Goal: Information Seeking & Learning: Learn about a topic

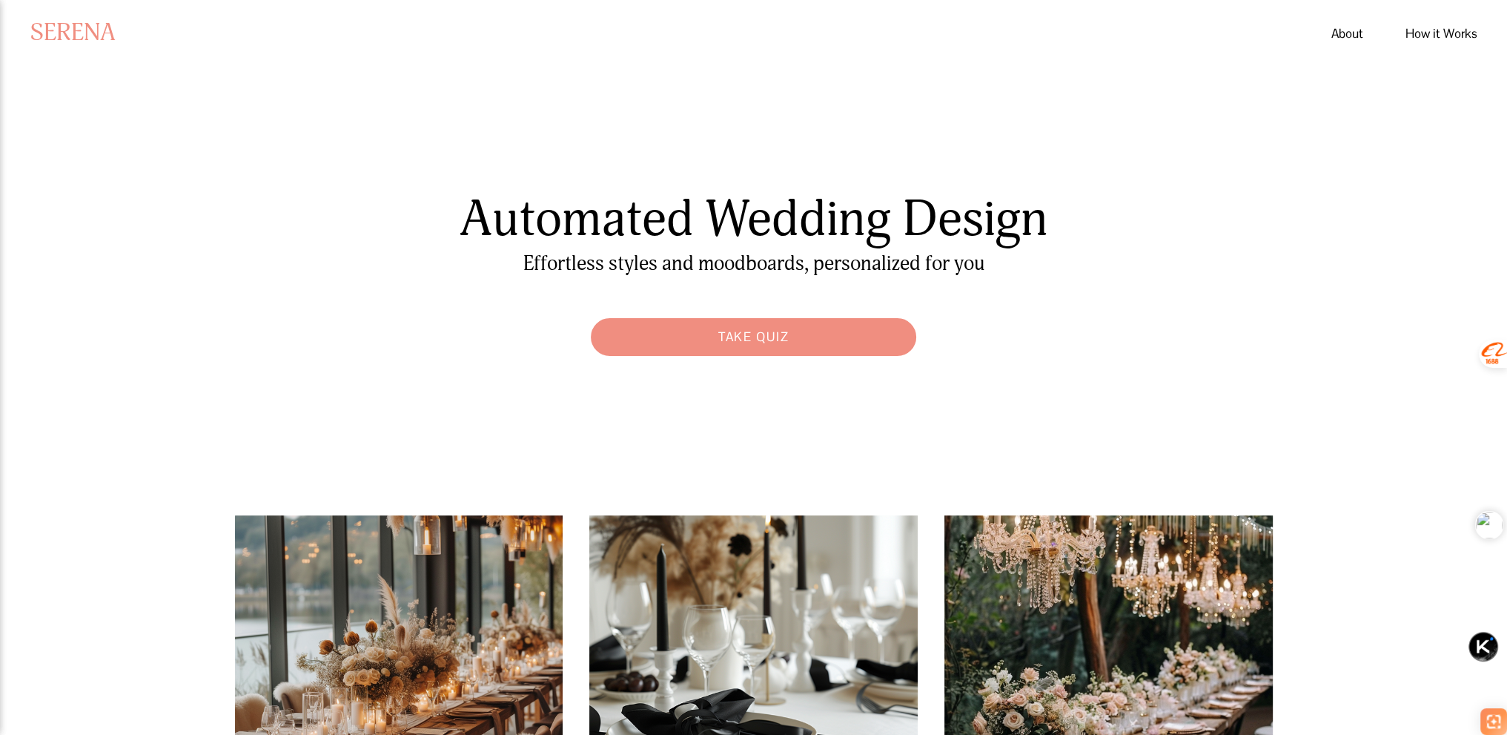
click at [1348, 275] on div "Automated Wedding Design Take Quiz Effortless styles and moodboards, personaliz…" at bounding box center [753, 275] width 1507 height 175
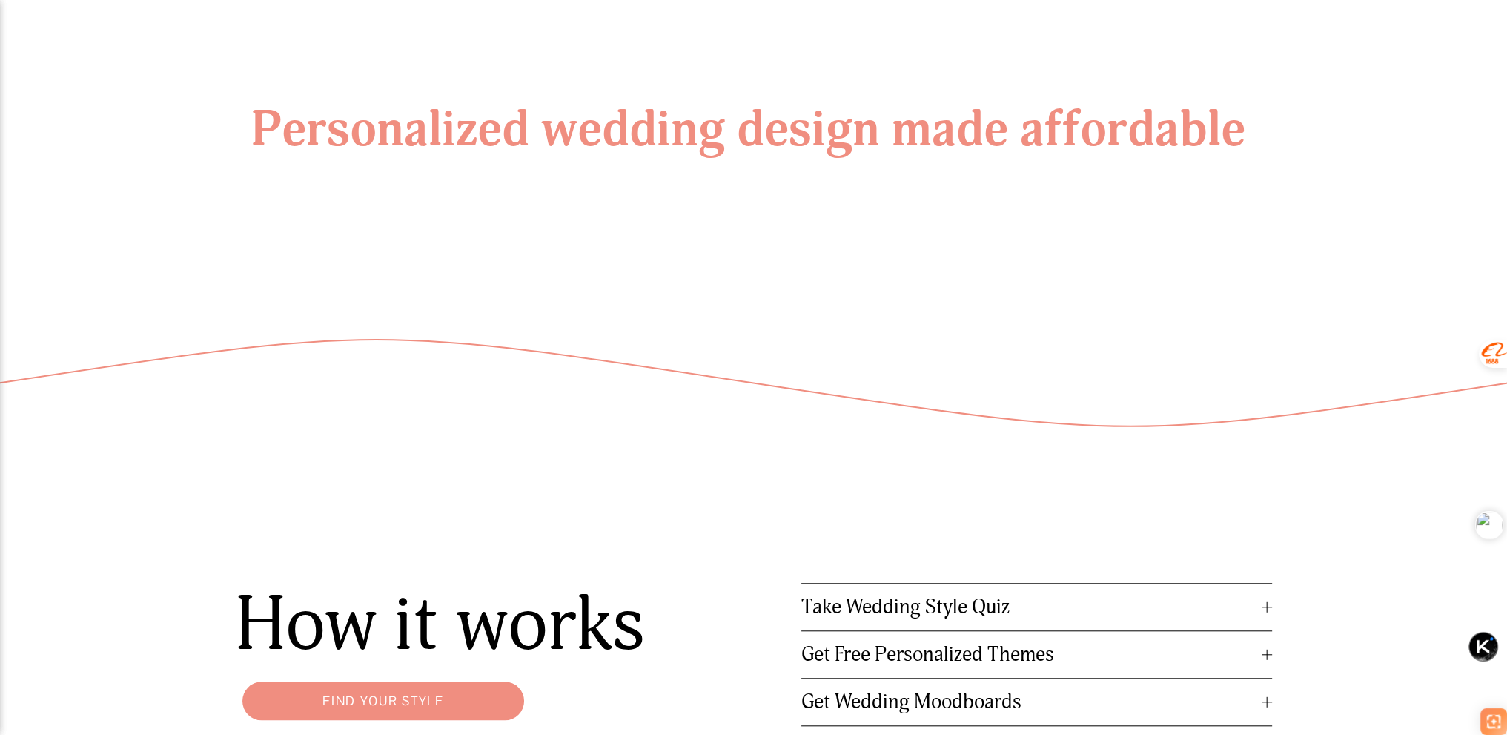
scroll to position [1992, 0]
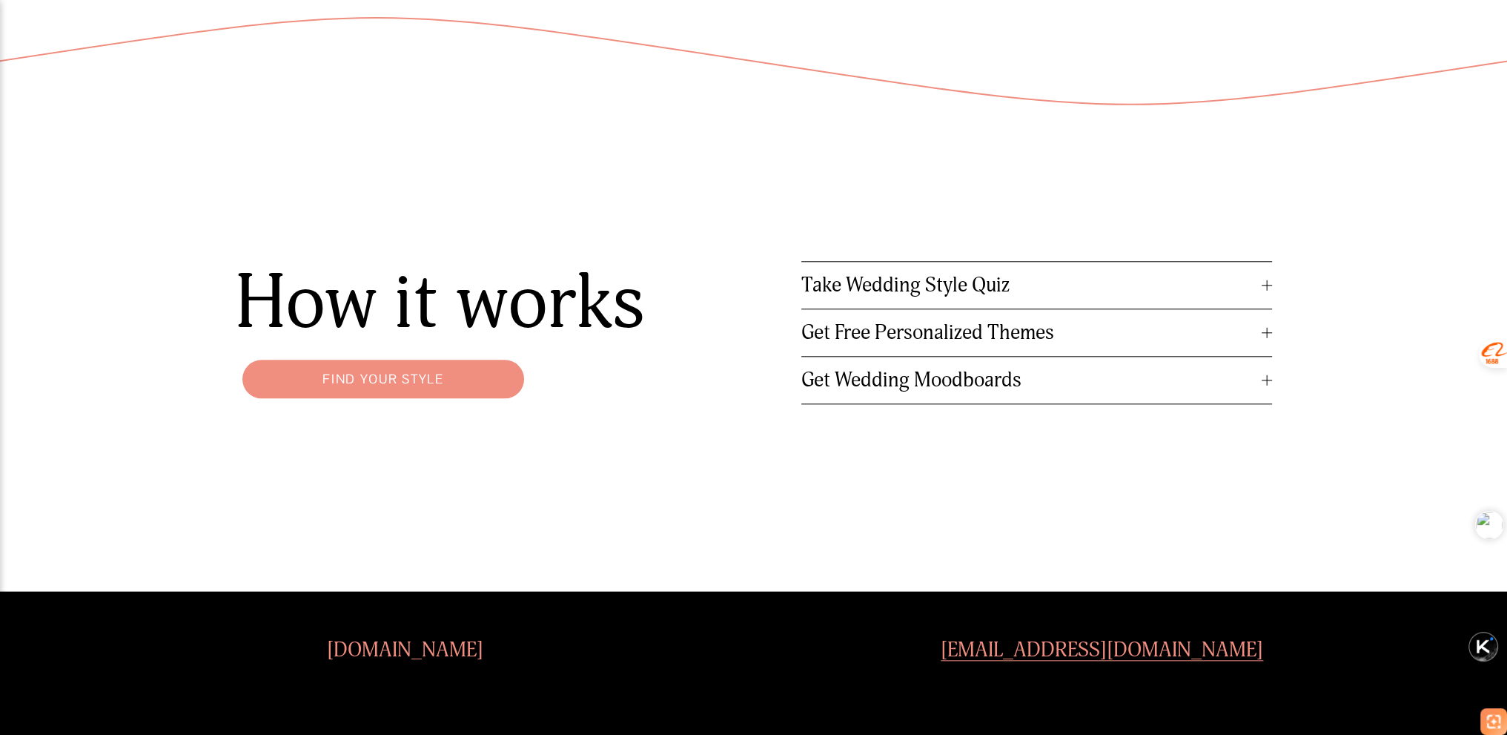
click at [967, 285] on span "Take Wedding Style Quiz" at bounding box center [1031, 285] width 461 height 24
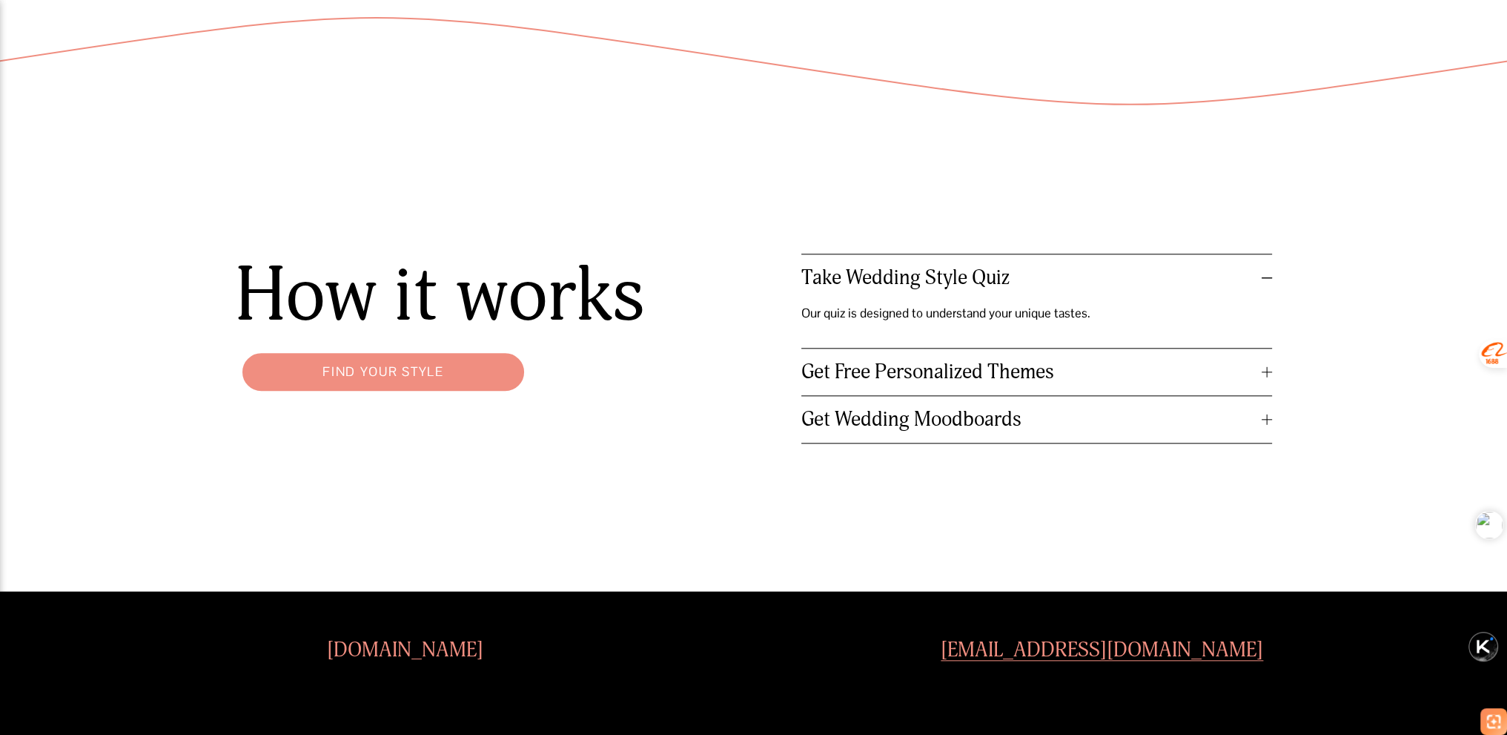
click at [872, 311] on p "Our quiz is designed to understand your unique tastes." at bounding box center [966, 313] width 330 height 24
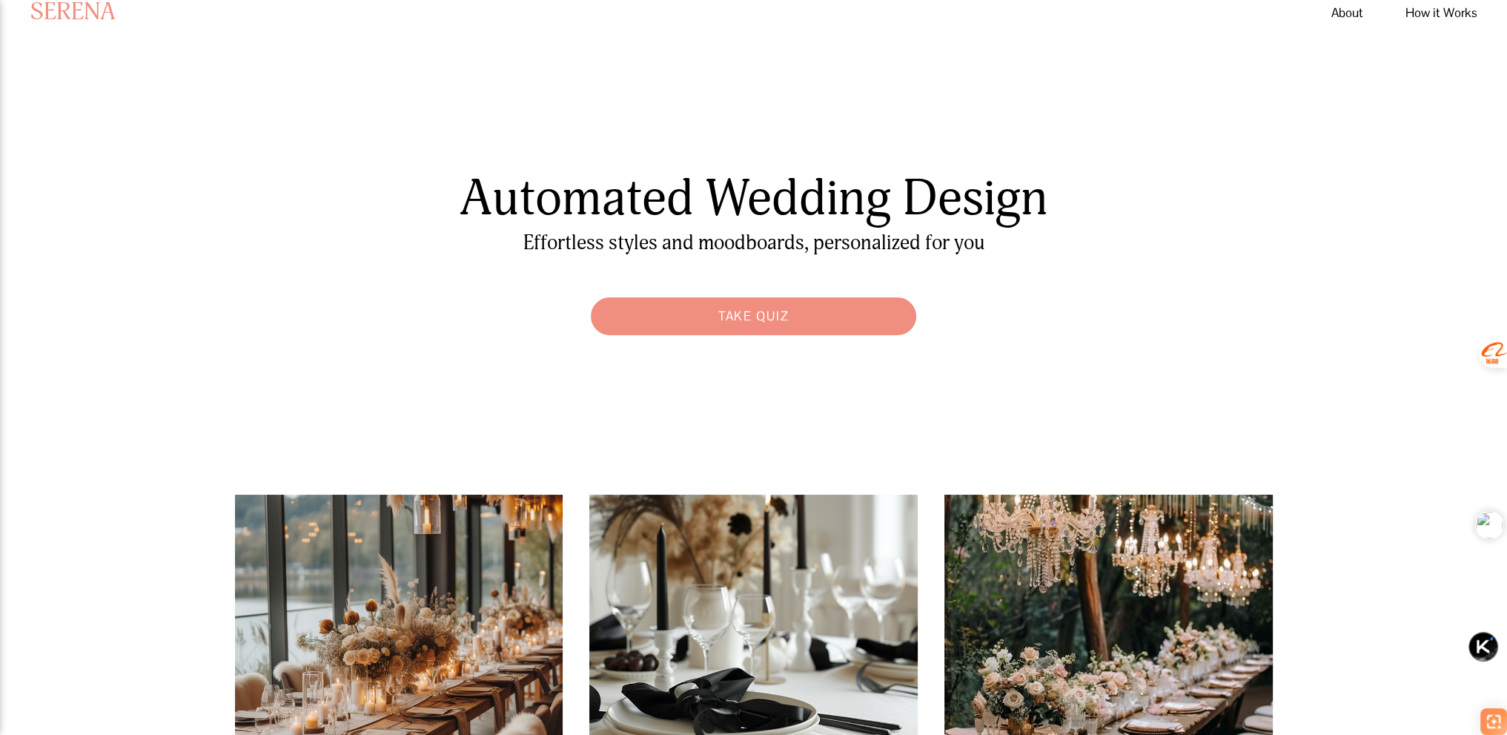
scroll to position [0, 0]
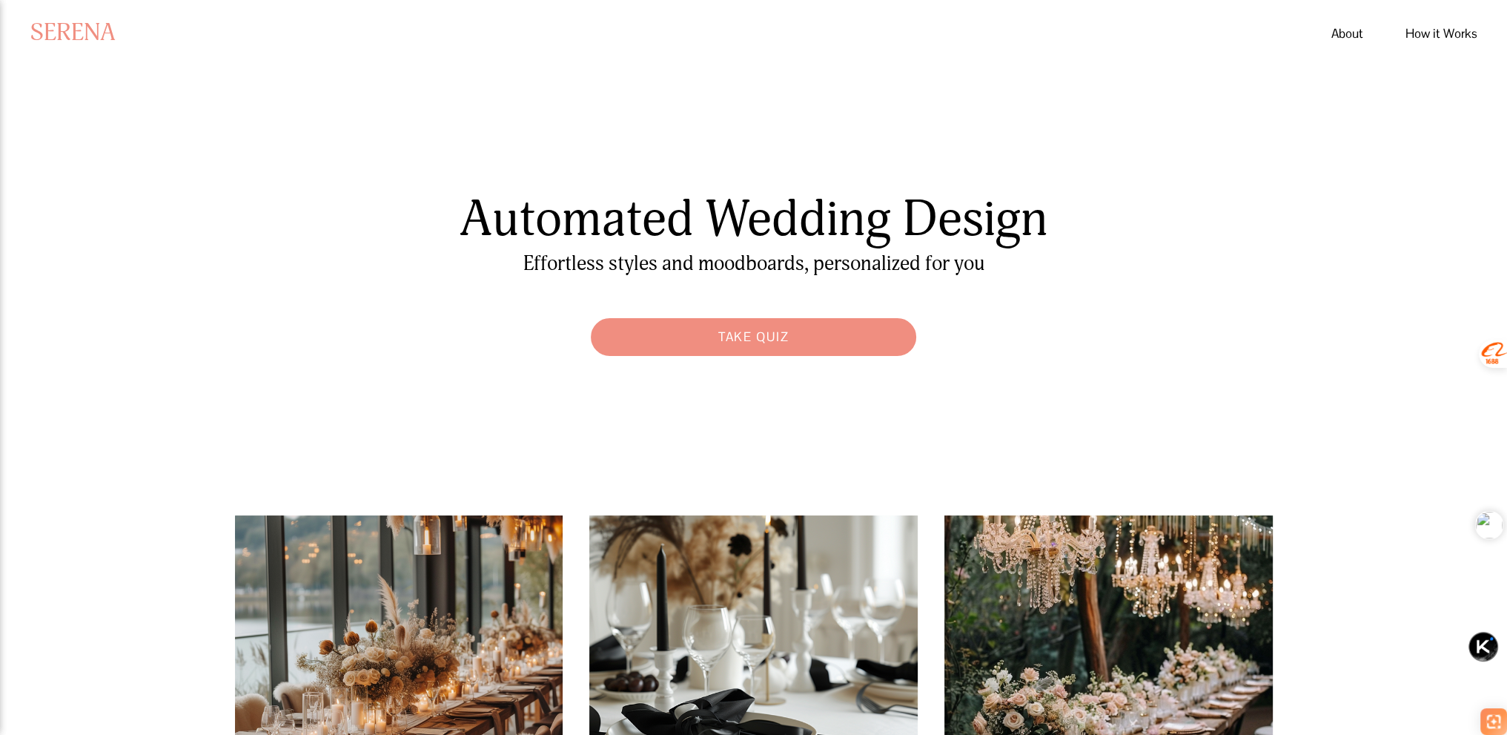
click at [738, 337] on link "Take Quiz" at bounding box center [753, 337] width 340 height 53
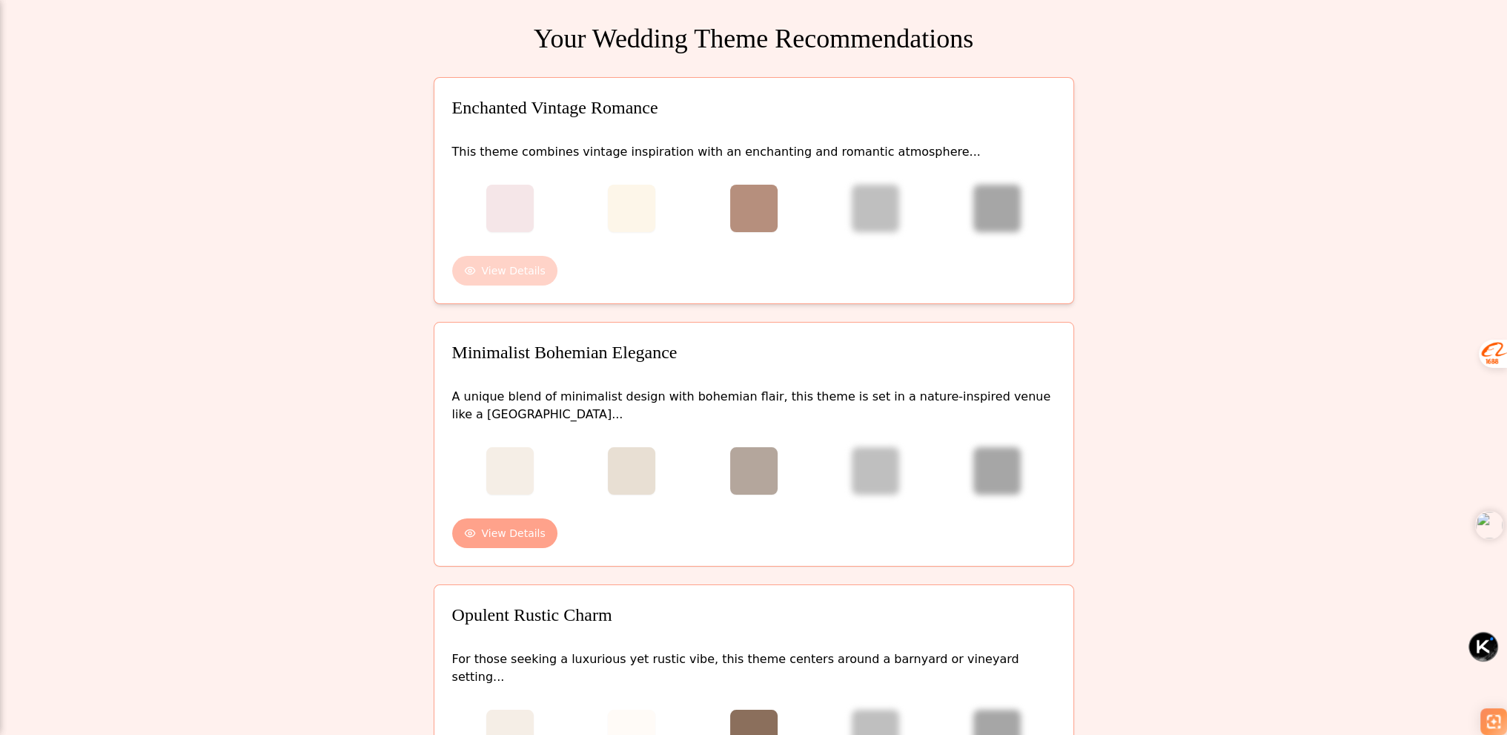
click at [516, 272] on button "View Details" at bounding box center [504, 271] width 105 height 30
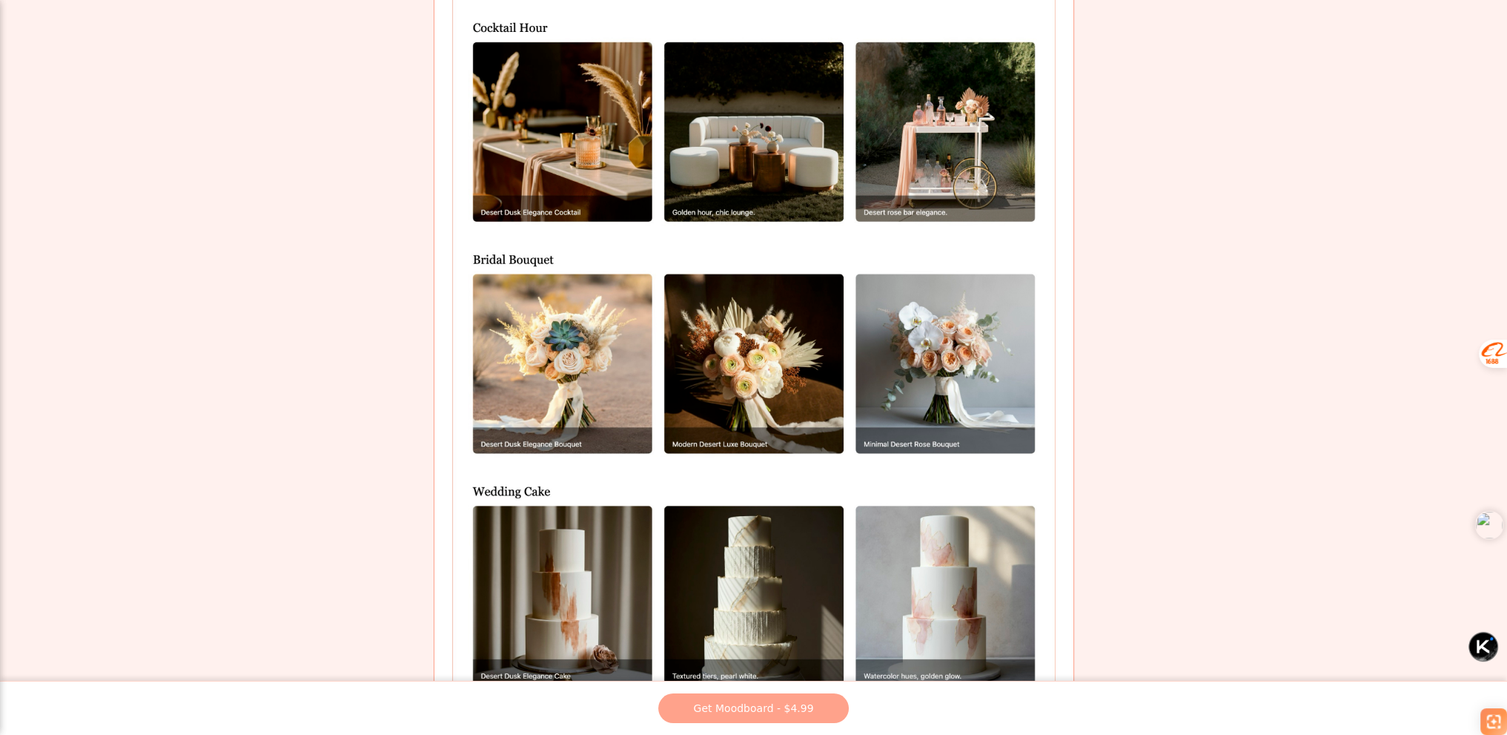
scroll to position [1660, 0]
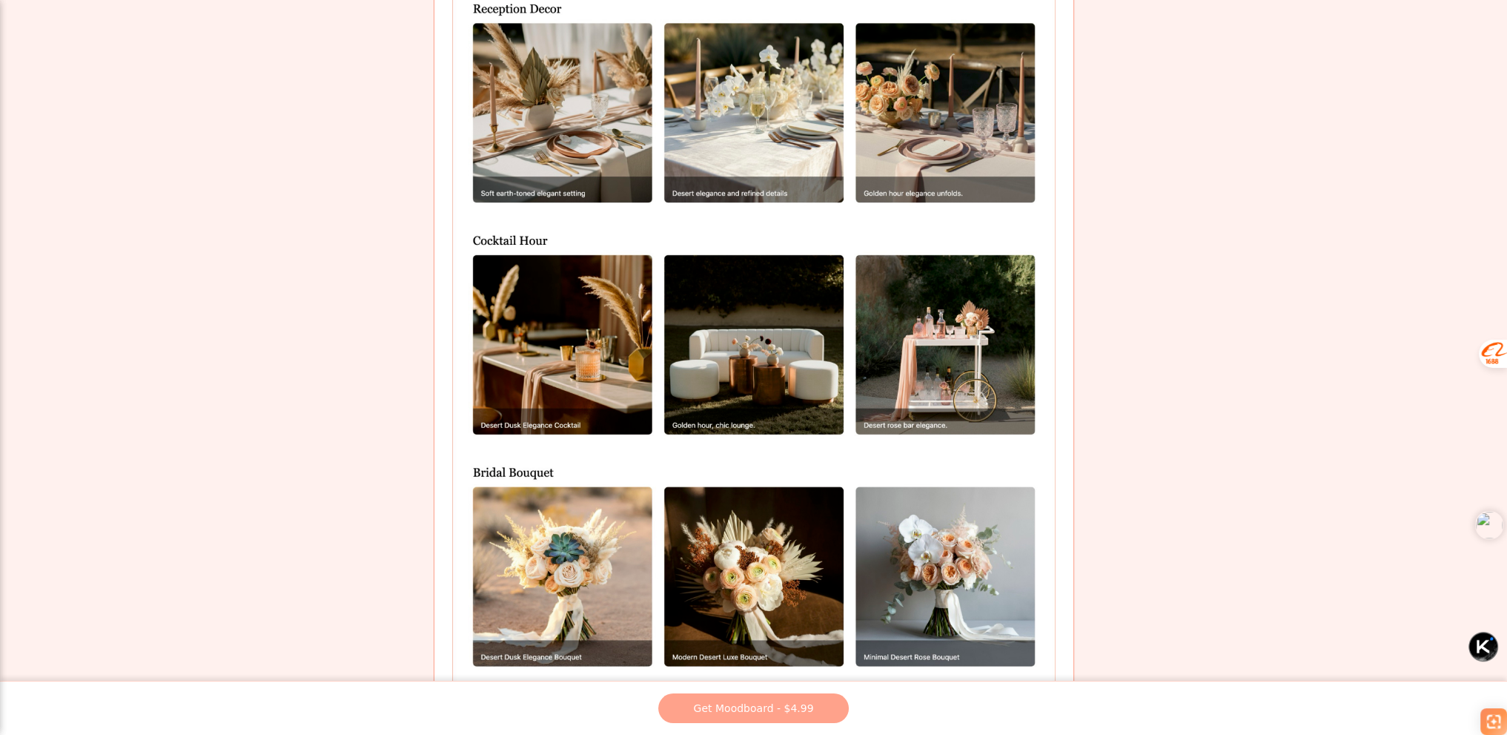
scroll to position [1483, 0]
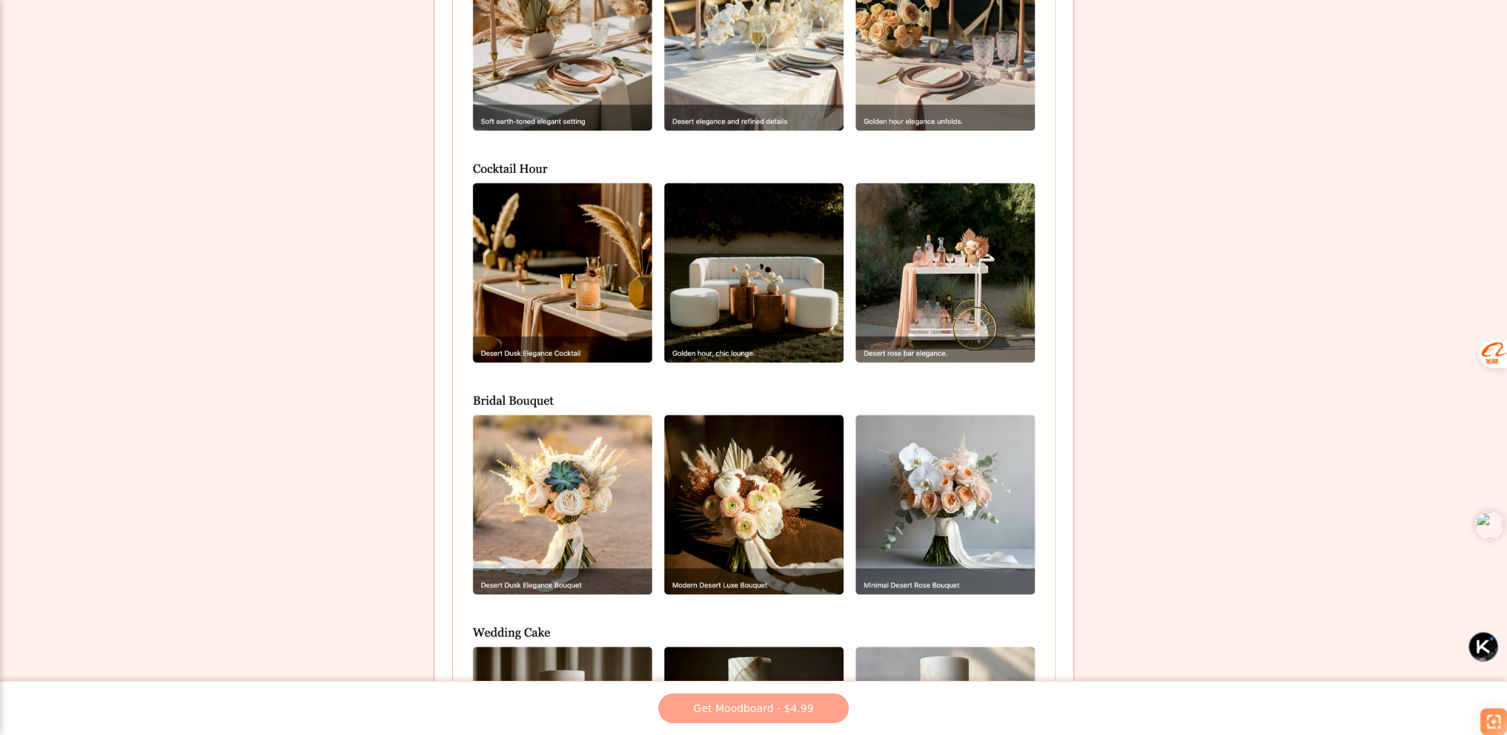
click at [549, 299] on img at bounding box center [753, 162] width 603 height 1416
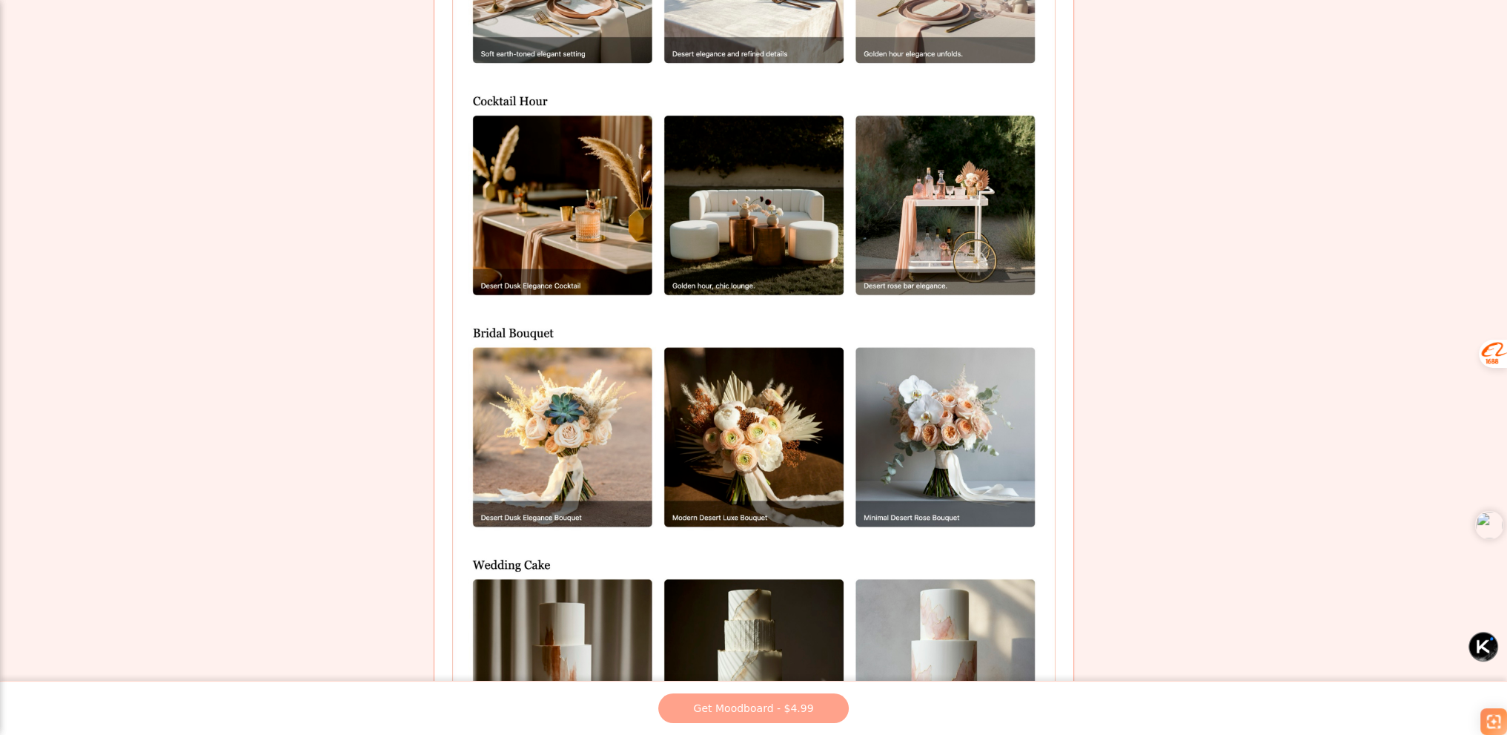
scroll to position [1660, 0]
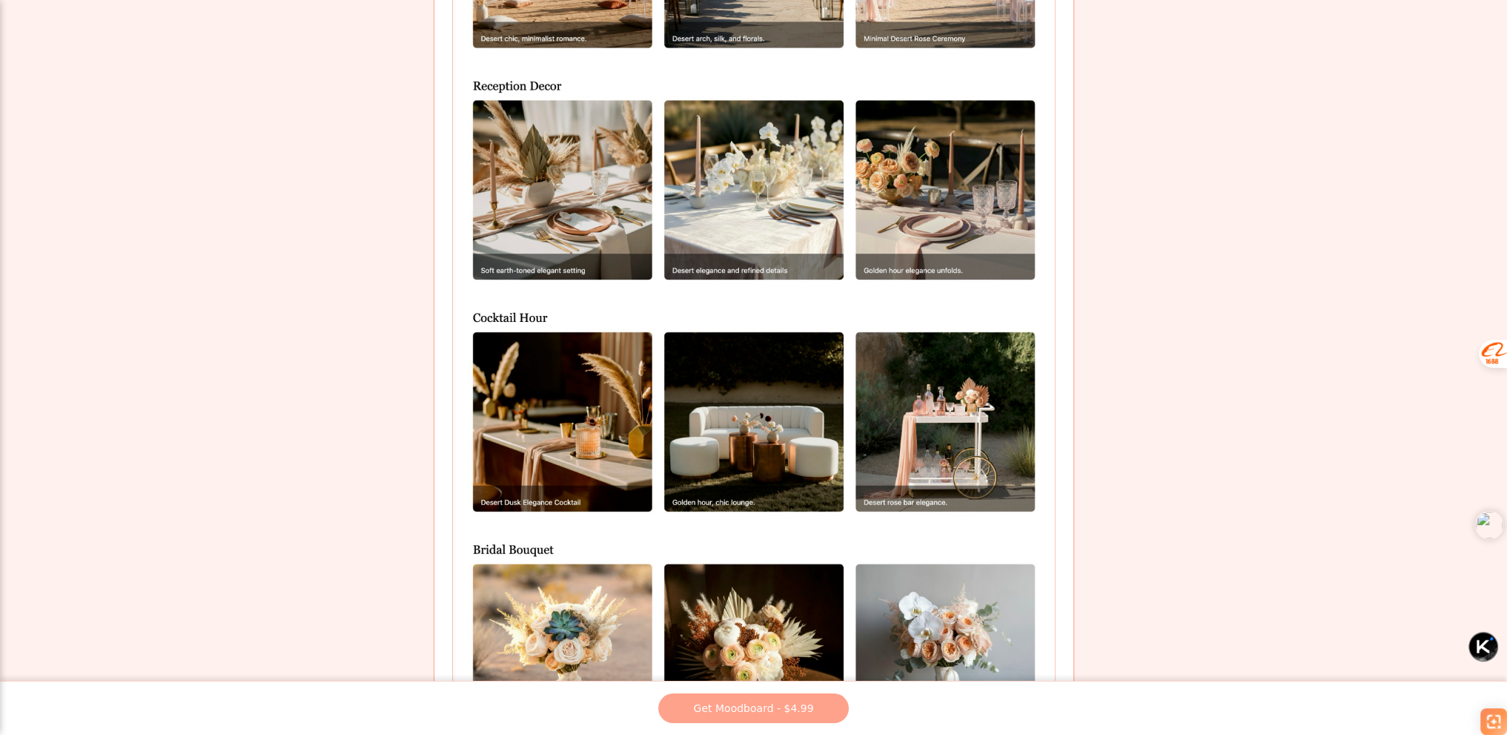
scroll to position [1290, 0]
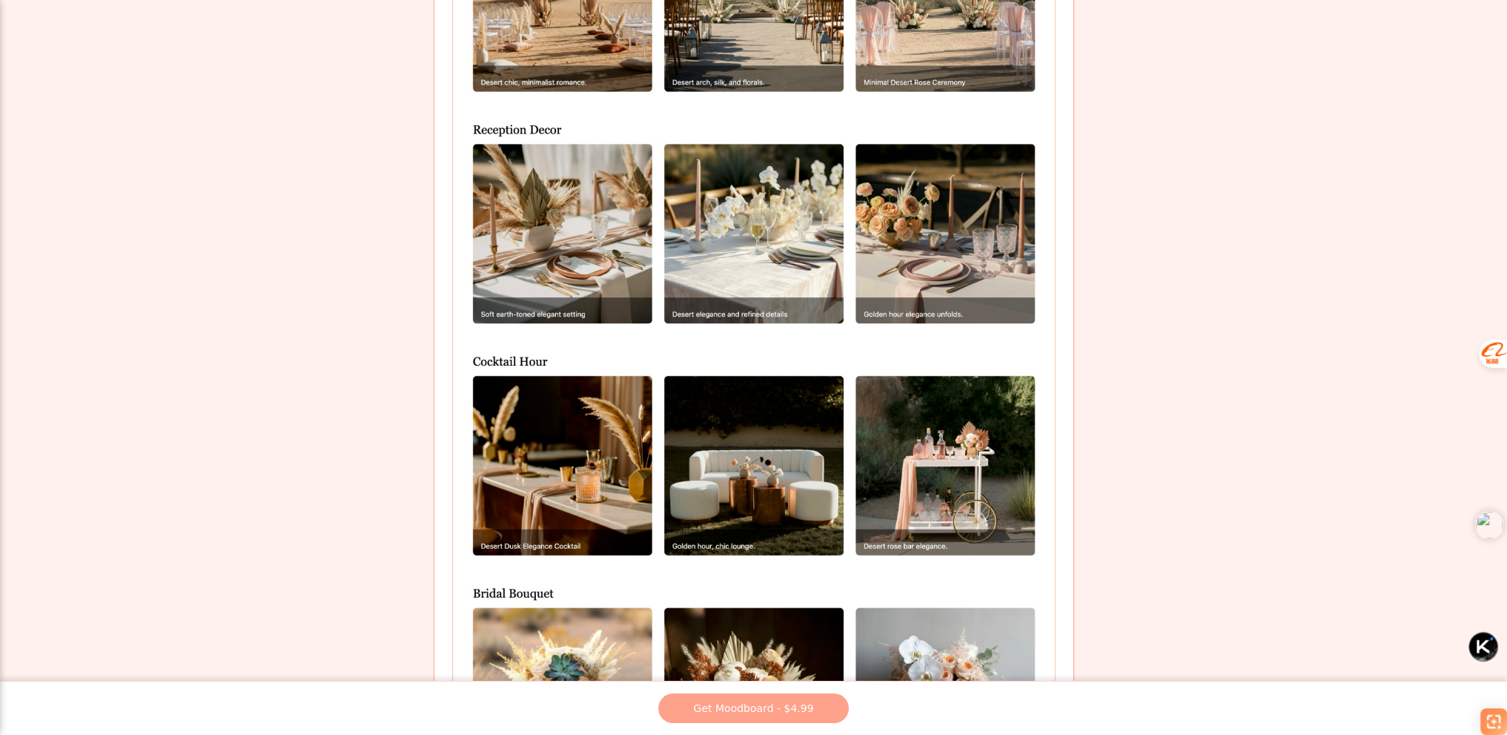
click at [746, 259] on img at bounding box center [753, 355] width 603 height 1416
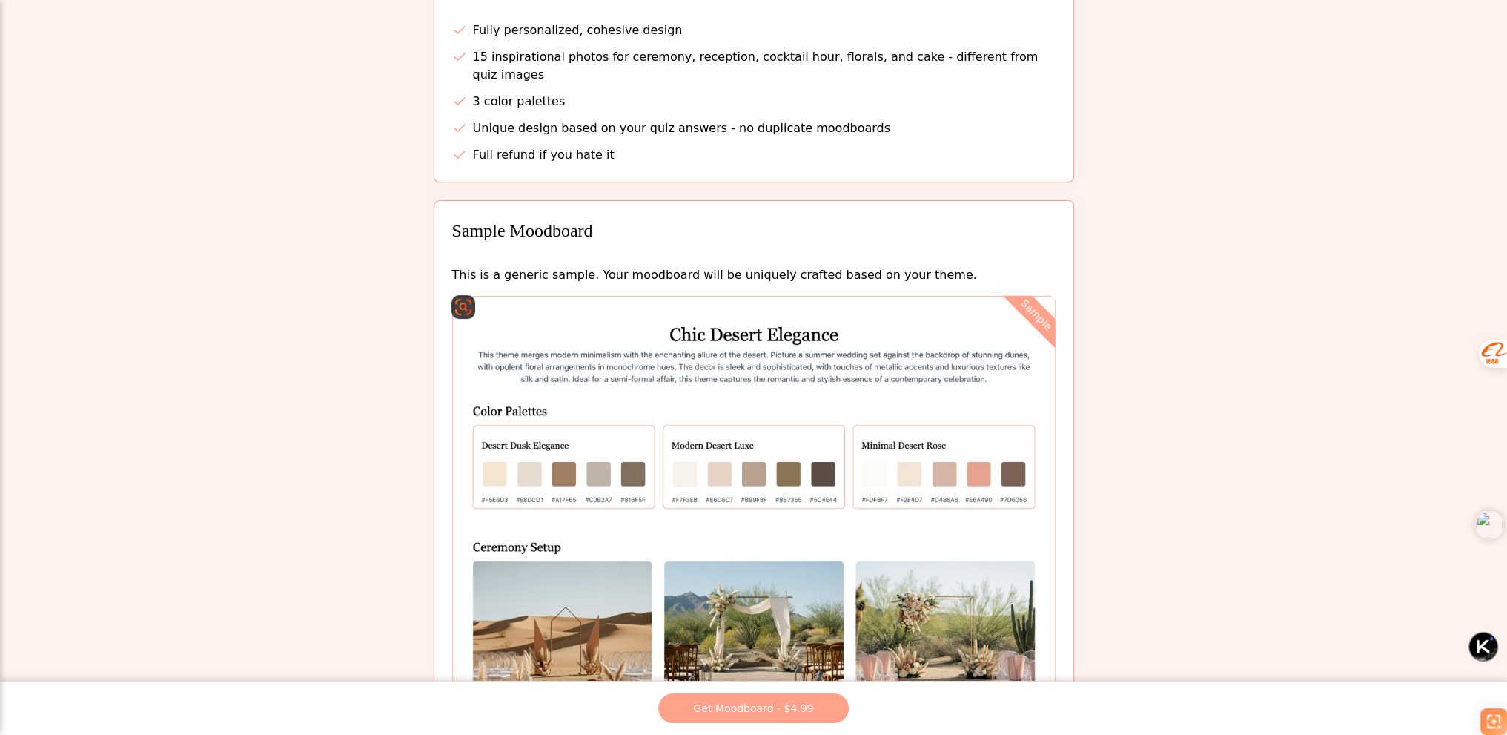
scroll to position [549, 0]
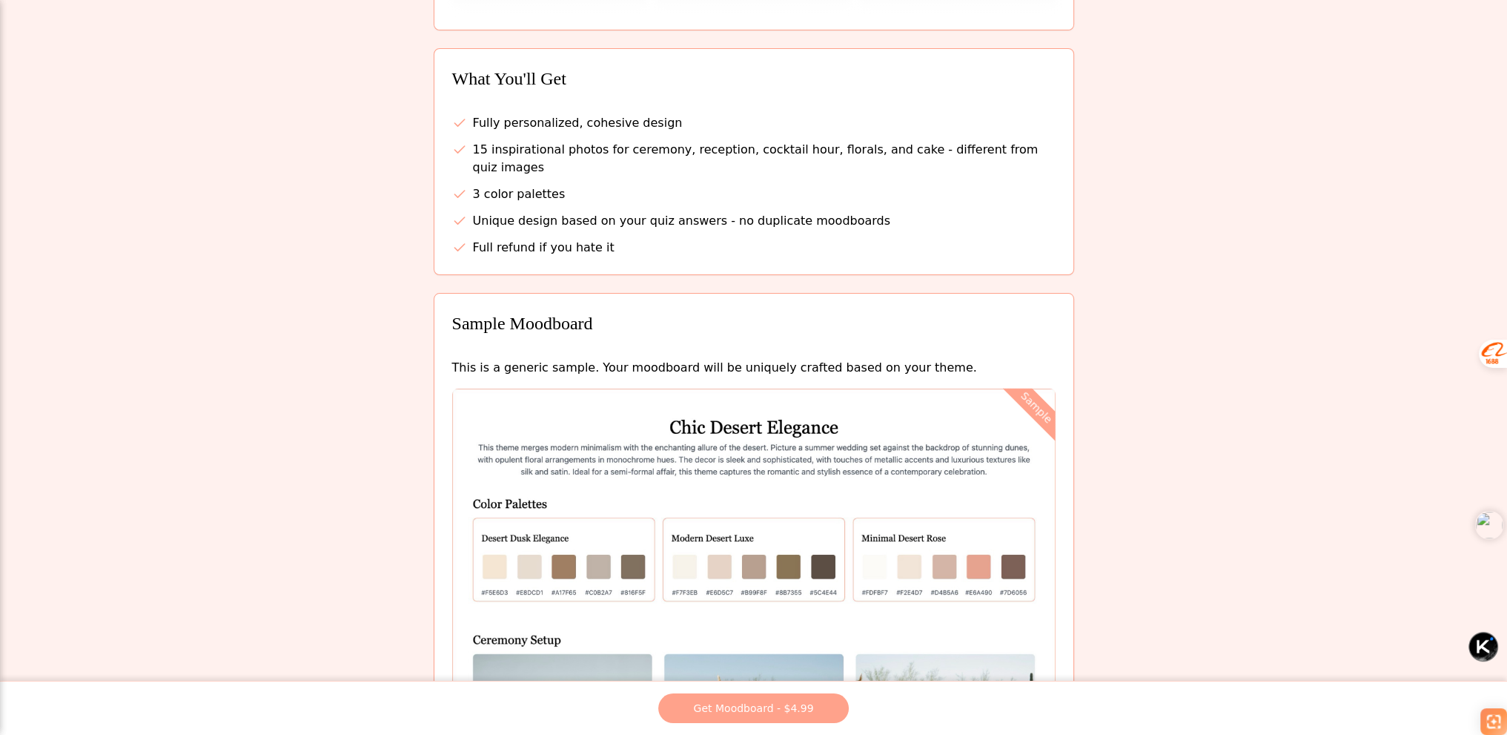
click at [652, 253] on li "Full refund if you hate it" at bounding box center [753, 248] width 603 height 18
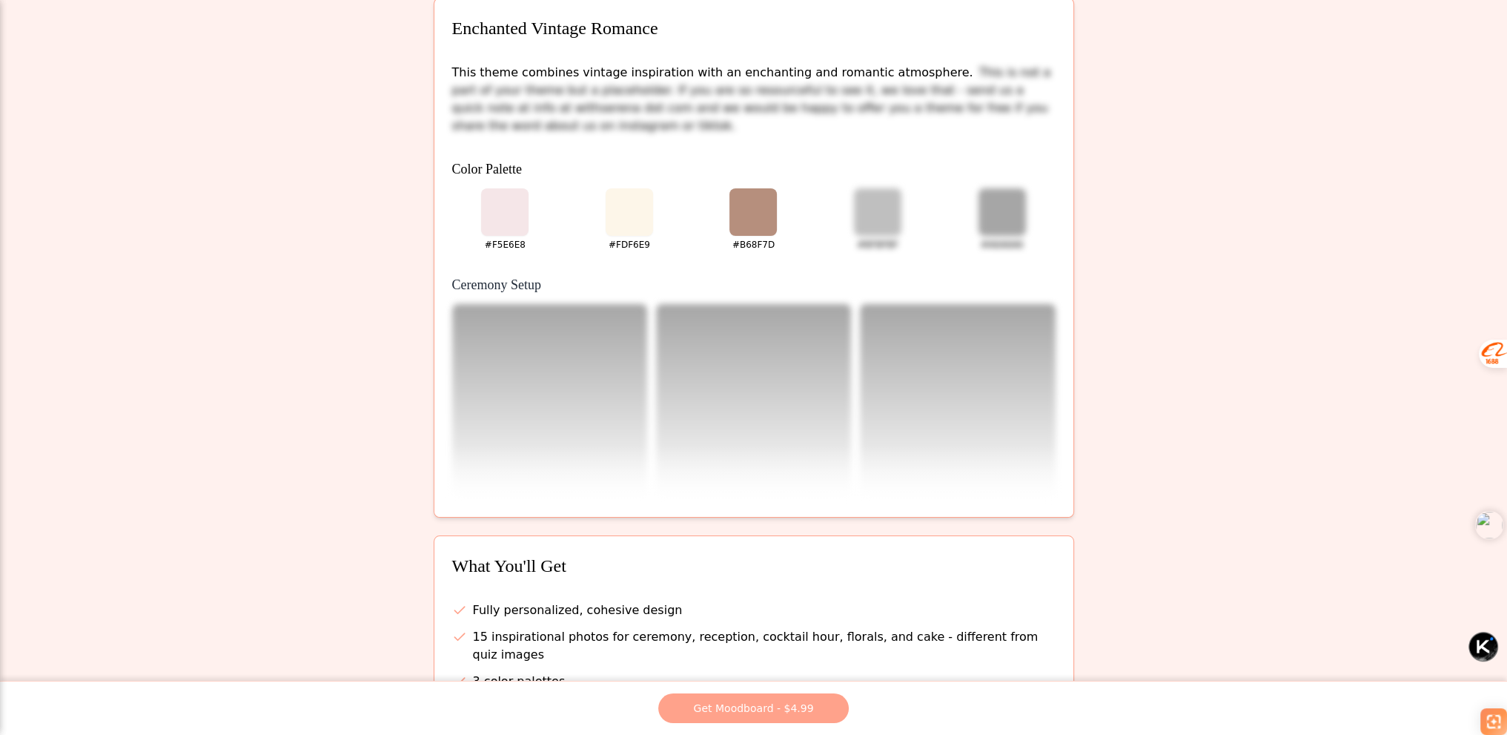
scroll to position [0, 0]
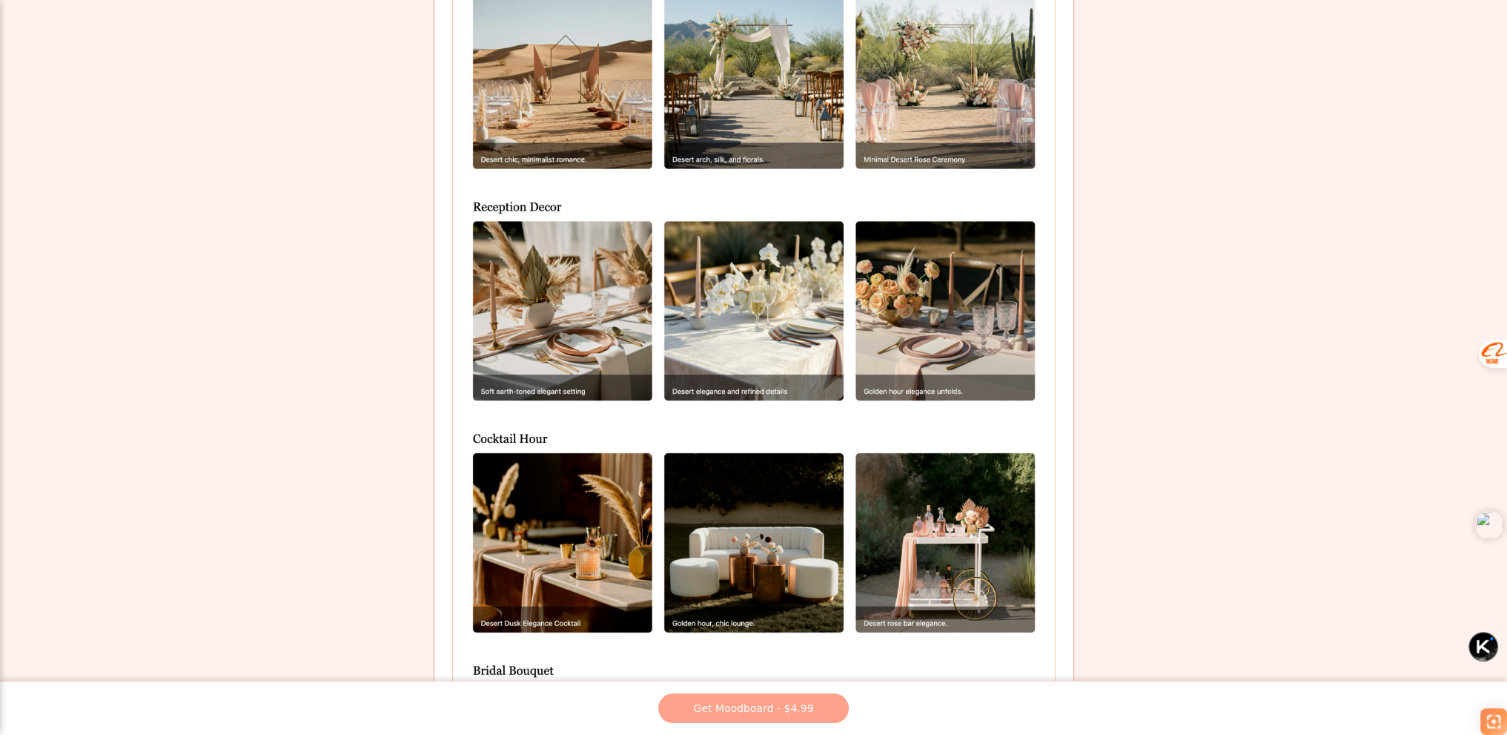
scroll to position [1216, 0]
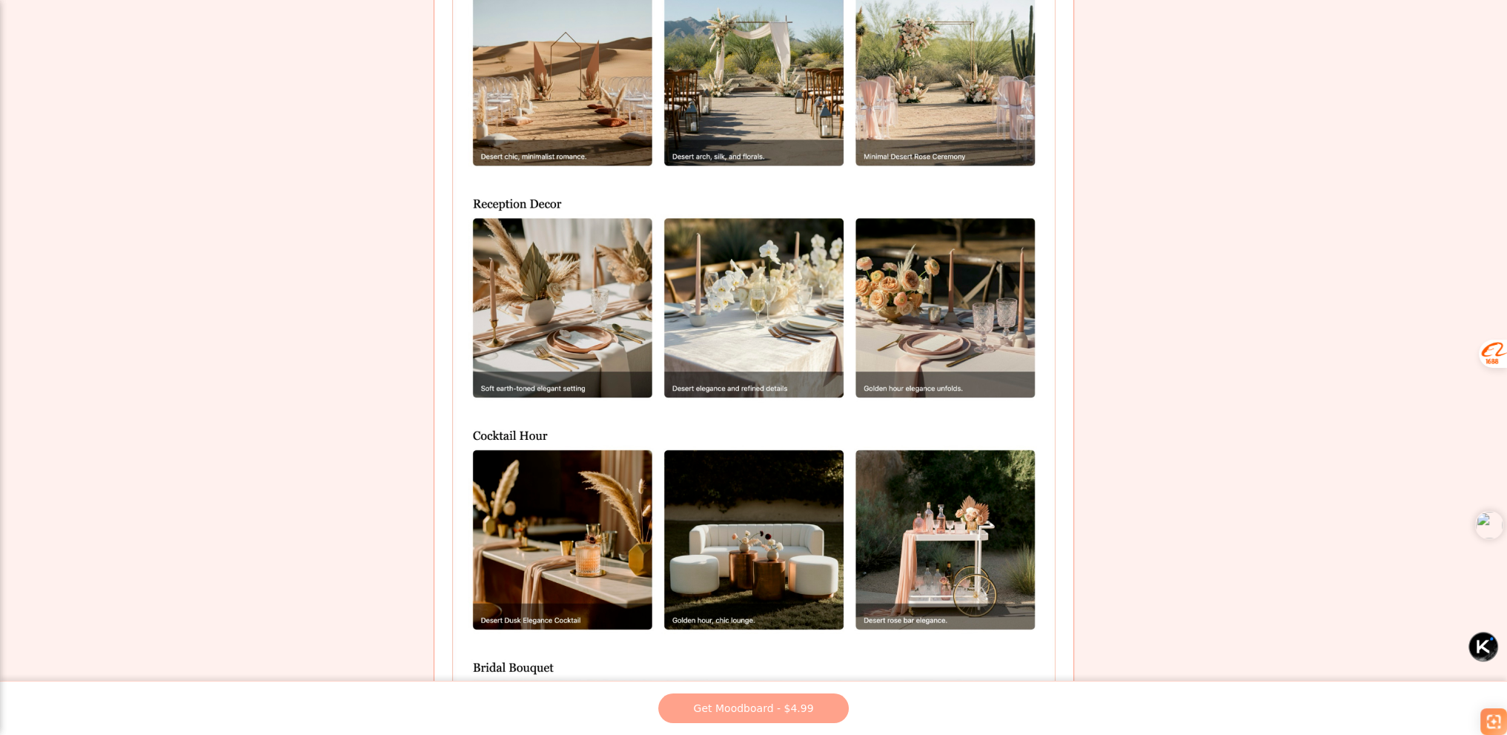
drag, startPoint x: 1192, startPoint y: 266, endPoint x: 1059, endPoint y: 202, distance: 147.5
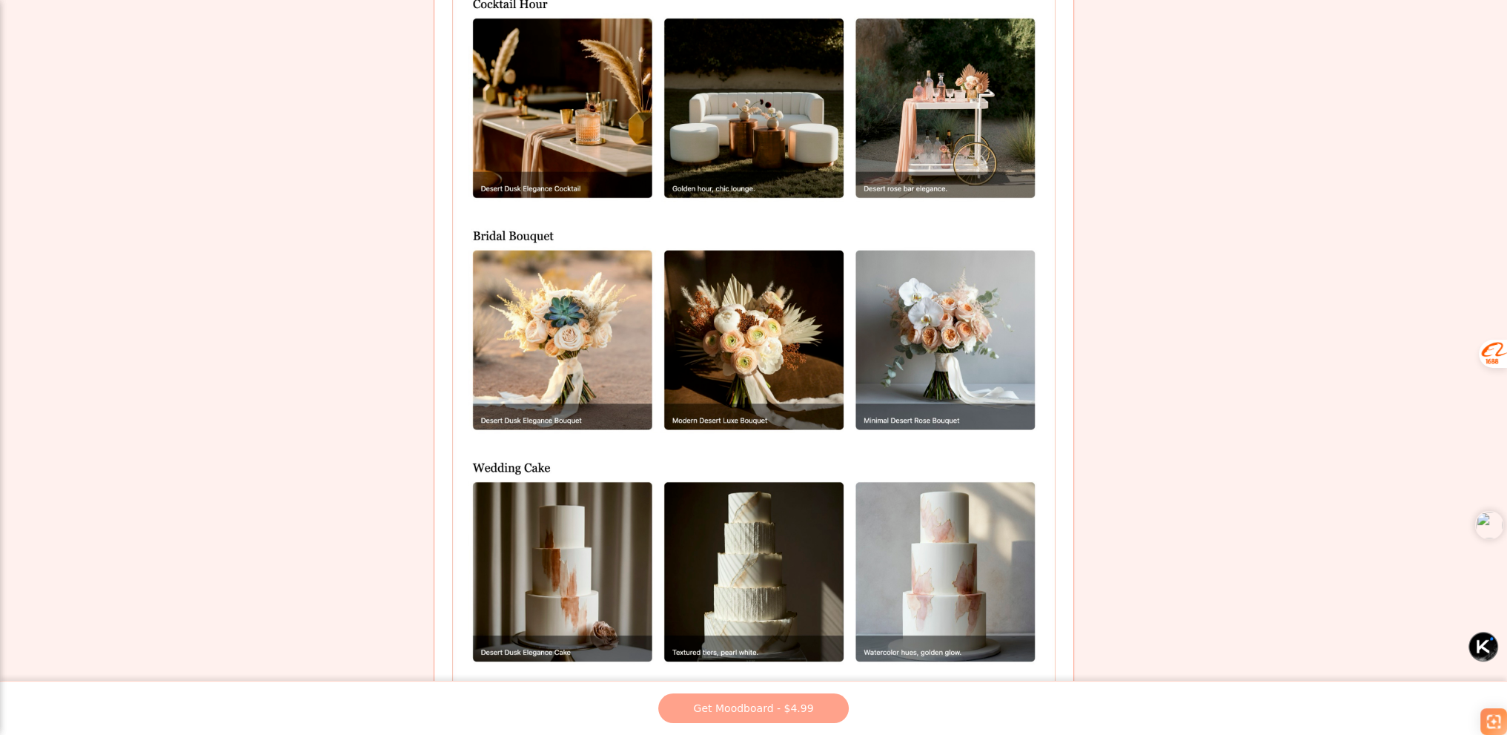
scroll to position [1660, 0]
